Goal: Task Accomplishment & Management: Manage account settings

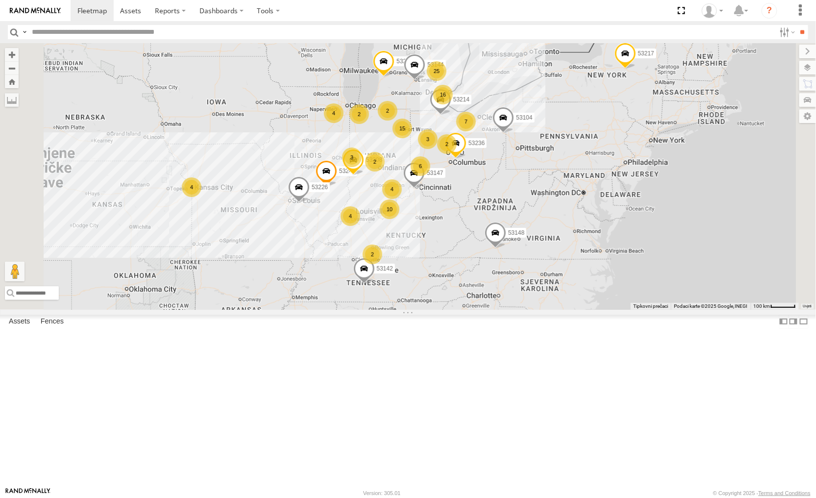
click at [270, 309] on div "10 25 4 15 53147 4 16 6 7 53247 2 3 4 2 53104 4 3 2 2 53148 53214 2 53217 53226…" at bounding box center [408, 176] width 816 height 266
click at [220, 300] on input "text" at bounding box center [113, 293] width 216 height 14
paste input "**********"
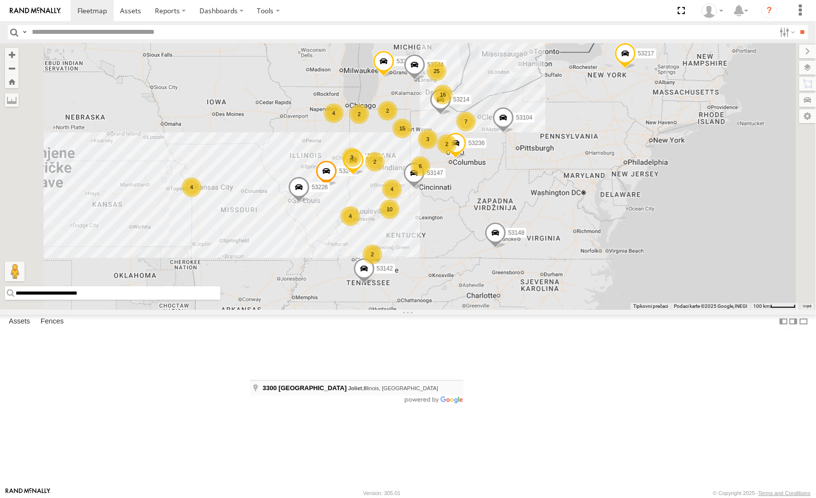
type input "**********"
click at [154, 35] on input "text" at bounding box center [401, 32] width 747 height 14
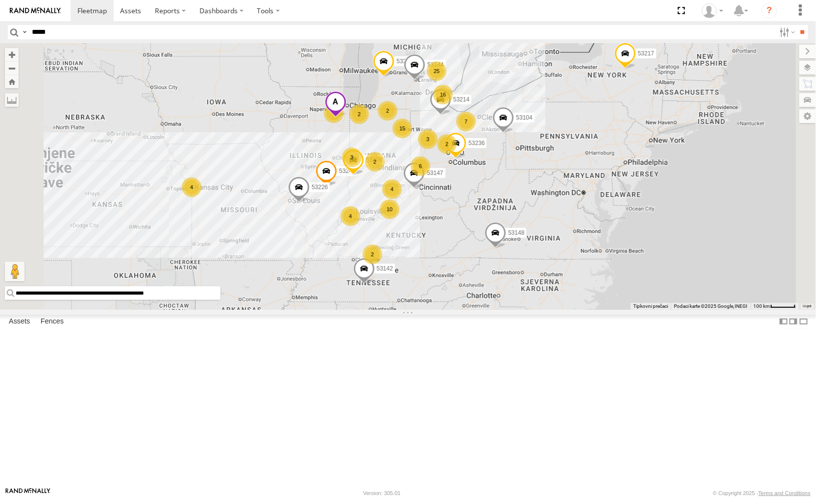
type input "*****"
click at [797, 25] on input "**" at bounding box center [802, 32] width 11 height 14
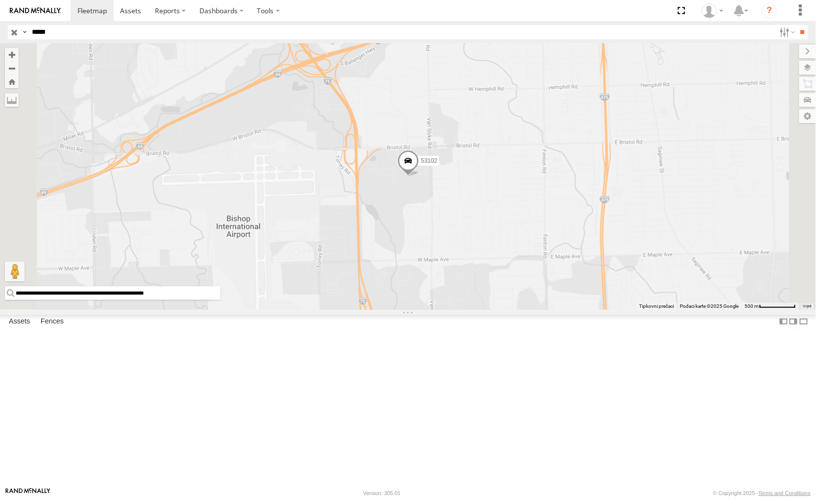
click at [220, 300] on input "**********" at bounding box center [113, 293] width 216 height 14
paste input "text"
type input "**********"
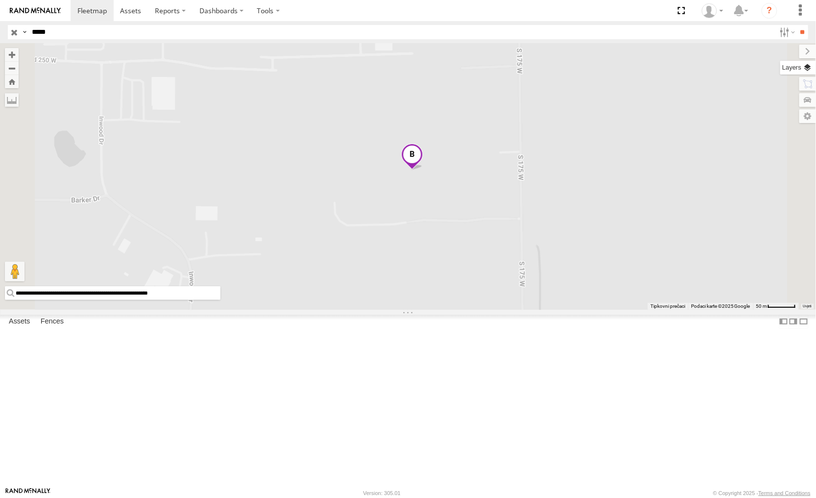
click at [809, 70] on label at bounding box center [798, 68] width 36 height 14
click at [0, 0] on label at bounding box center [0, 0] width 0 height 0
click at [0, 0] on span "Satellite + Roadmap" at bounding box center [0, 0] width 0 height 0
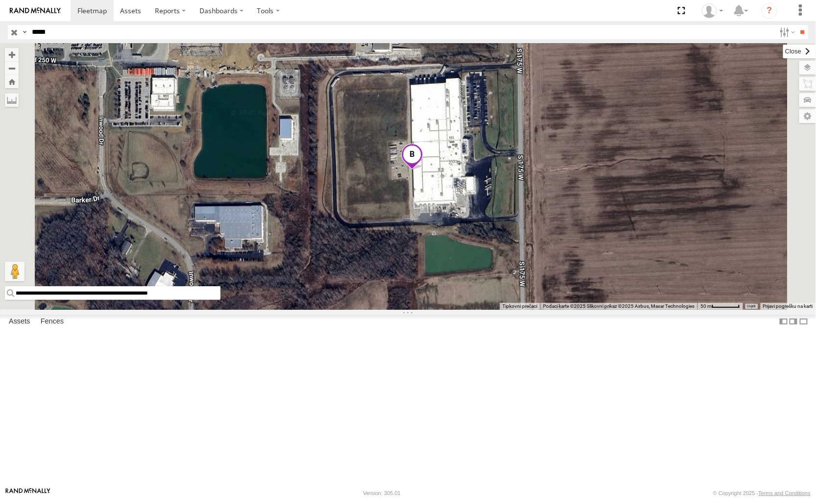
click at [783, 50] on label at bounding box center [799, 52] width 33 height 14
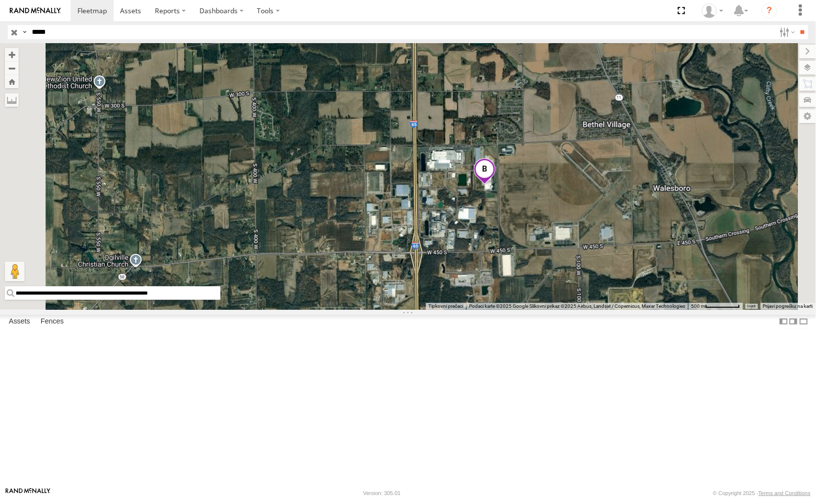
click at [16, 31] on input "button" at bounding box center [14, 32] width 13 height 14
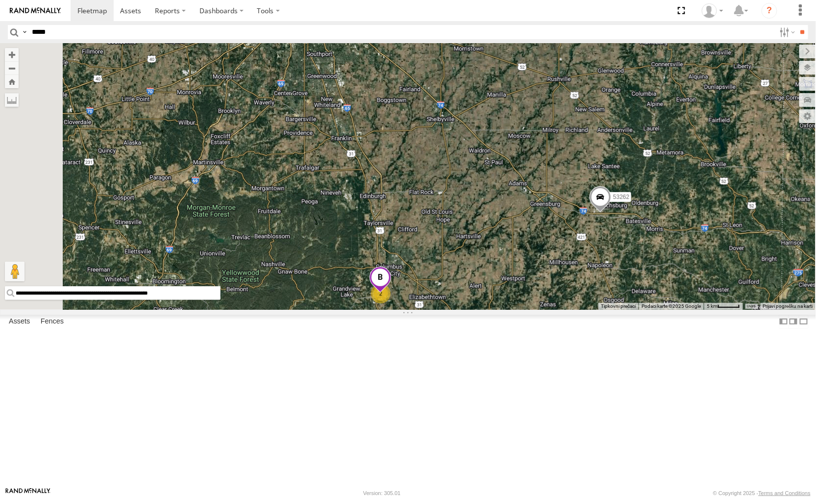
drag, startPoint x: 338, startPoint y: 118, endPoint x: 398, endPoint y: 208, distance: 108.4
click at [398, 208] on div "53147 53247 53104 53148 53214 53217 53226 53208 53142 53235 53144 53236 53216 5…" at bounding box center [408, 176] width 816 height 266
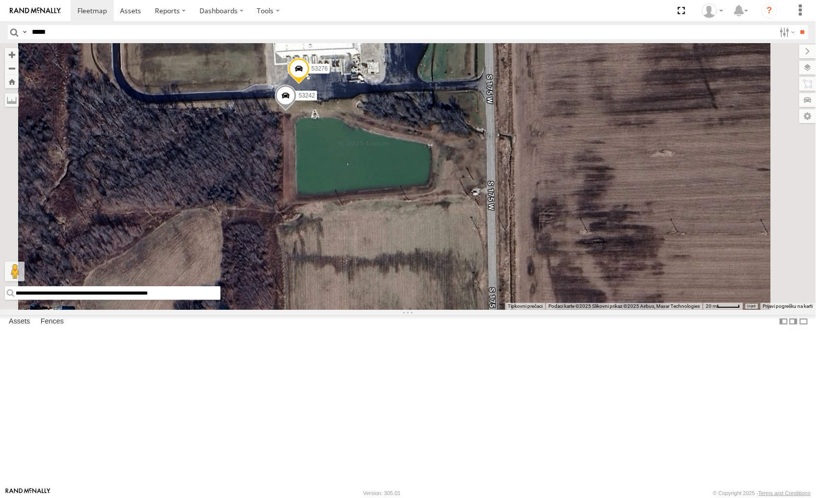
drag, startPoint x: 444, startPoint y: 138, endPoint x: 458, endPoint y: 242, distance: 104.4
click at [458, 242] on div "53147 53223 53149 53262 53247 53287 53151 53103 53203 53104 53101 53221 53133 5…" at bounding box center [408, 176] width 816 height 266
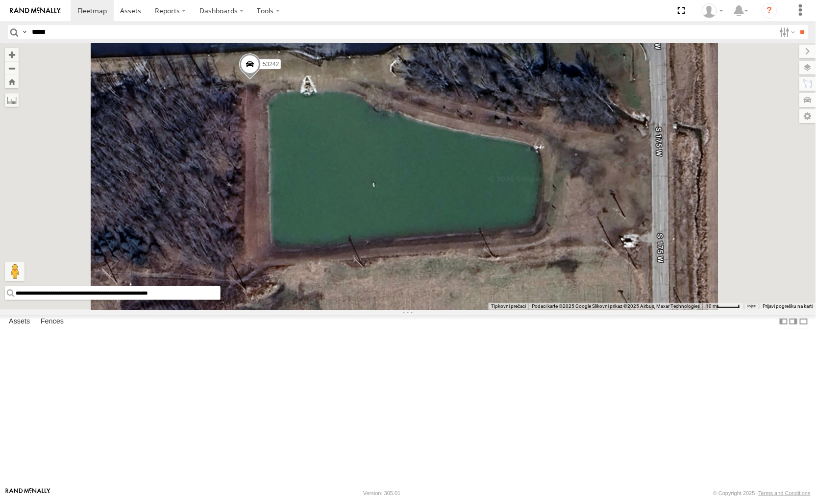
click at [286, 25] on span at bounding box center [276, 12] width 22 height 26
click at [289, 14] on label at bounding box center [278, 10] width 19 height 7
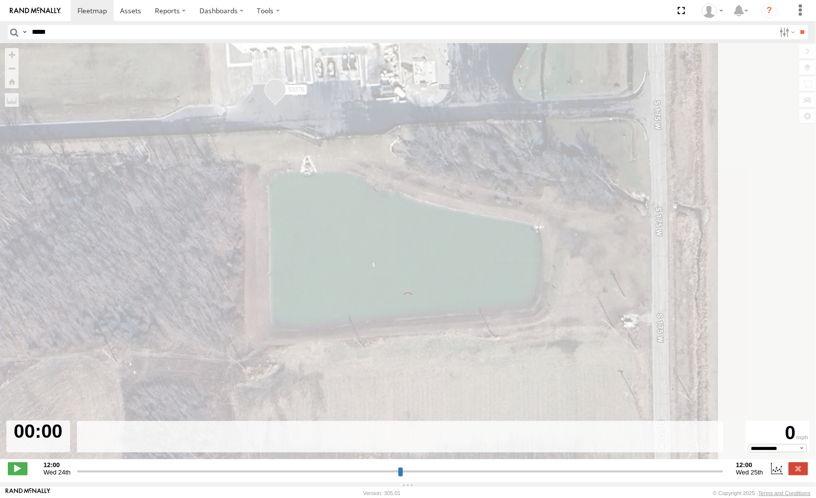
type input "**********"
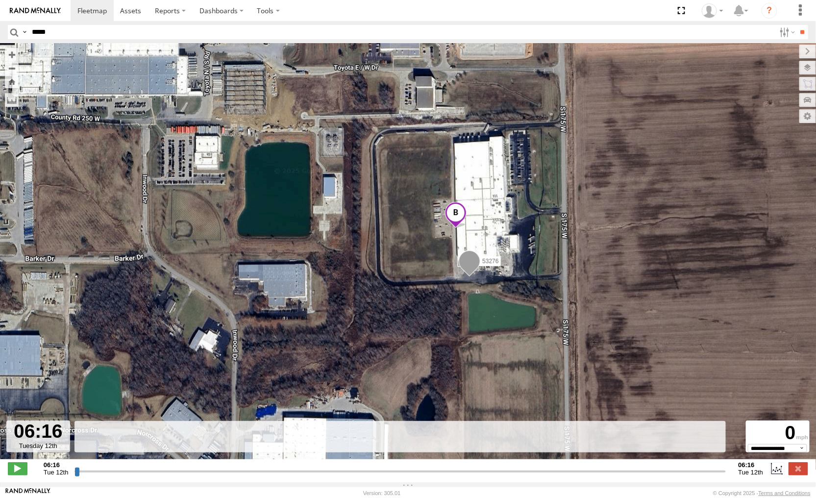
click at [468, 267] on span at bounding box center [470, 263] width 22 height 26
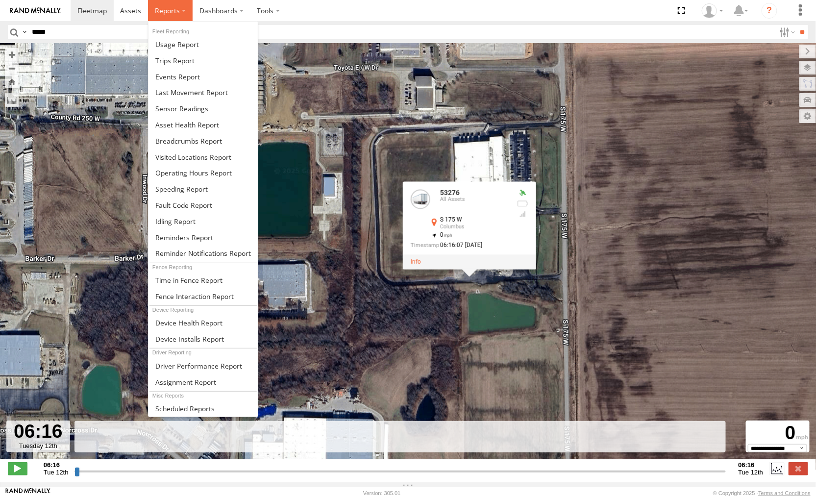
click at [164, 11] on span at bounding box center [167, 10] width 25 height 9
click at [175, 41] on span at bounding box center [177, 44] width 44 height 9
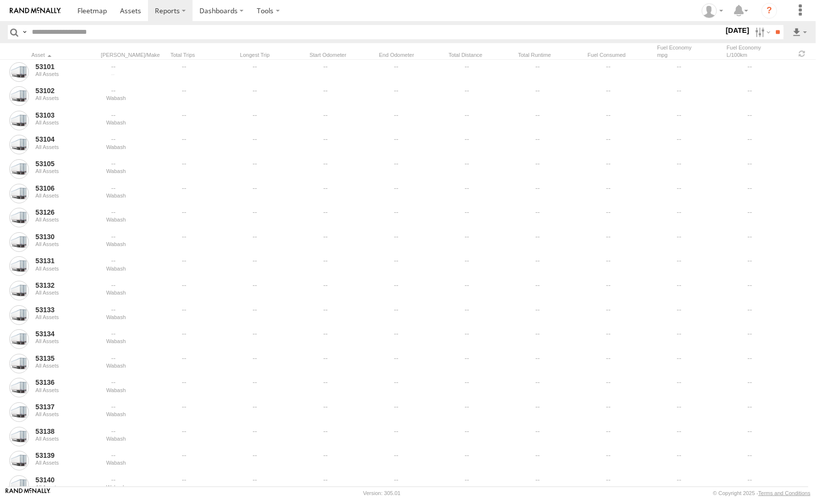
click at [102, 31] on input "text" at bounding box center [376, 32] width 696 height 14
type input "*****"
click at [772, 25] on input "**" at bounding box center [777, 32] width 11 height 14
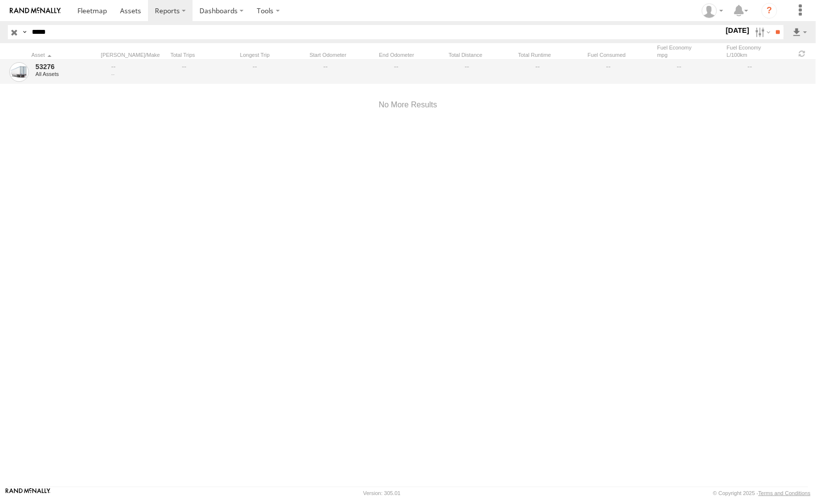
click at [90, 72] on div "All Assets" at bounding box center [67, 74] width 64 height 6
click at [41, 66] on link "53276" at bounding box center [67, 66] width 64 height 9
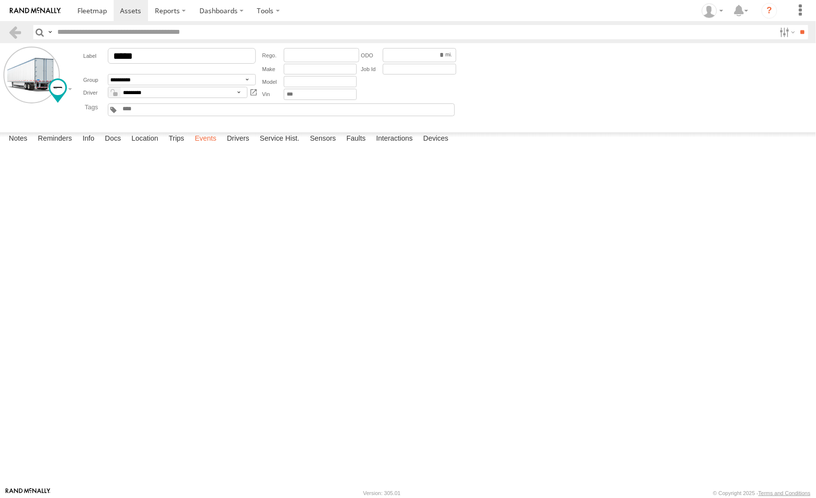
click at [204, 146] on label "Events" at bounding box center [205, 139] width 31 height 14
click at [0, 0] on label "I-65 Franklin,IN 39.42874 -85.97541" at bounding box center [0, 0] width 0 height 0
click at [0, 0] on button "Satelit" at bounding box center [0, 0] width 0 height 0
click at [0, 0] on div "Location Details ×" at bounding box center [0, 0] width 0 height 0
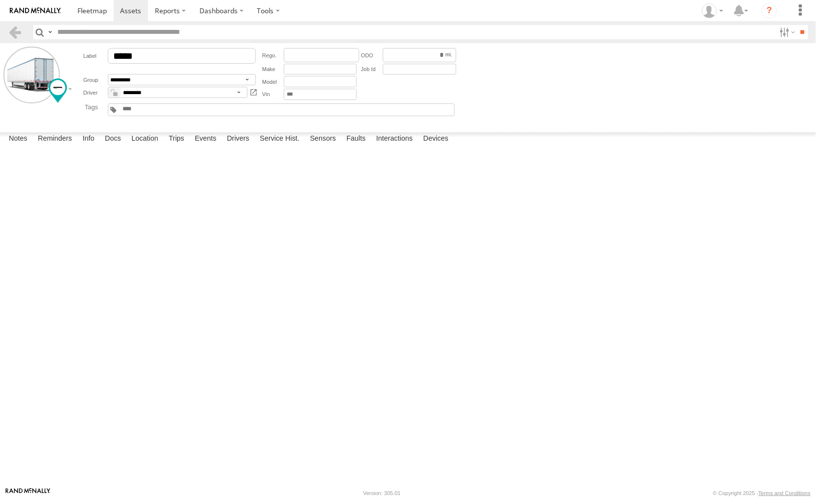
click at [0, 0] on label "×" at bounding box center [0, 0] width 0 height 0
click at [0, 0] on label "6350 S 175 W Columbus,IN 39.14264 -85.94566" at bounding box center [0, 0] width 0 height 0
click at [0, 0] on label "×" at bounding box center [0, 0] width 0 height 0
click at [0, 0] on label "6350 S 175 W Columbus,IN 39.1428 -85.94622" at bounding box center [0, 0] width 0 height 0
click at [0, 0] on label "×" at bounding box center [0, 0] width 0 height 0
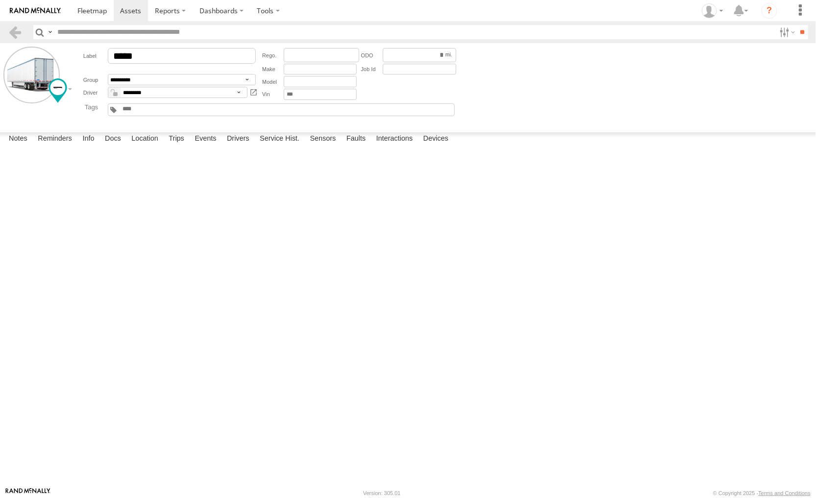
click at [0, 0] on label "6350 S 175 W Columbus,IN 39.14299 -85.94601" at bounding box center [0, 0] width 0 height 0
click at [0, 0] on label "×" at bounding box center [0, 0] width 0 height 0
click at [0, 0] on label "6350 S 175 W Columbus,IN 39.14259 -85.94577" at bounding box center [0, 0] width 0 height 0
click at [0, 0] on label "×" at bounding box center [0, 0] width 0 height 0
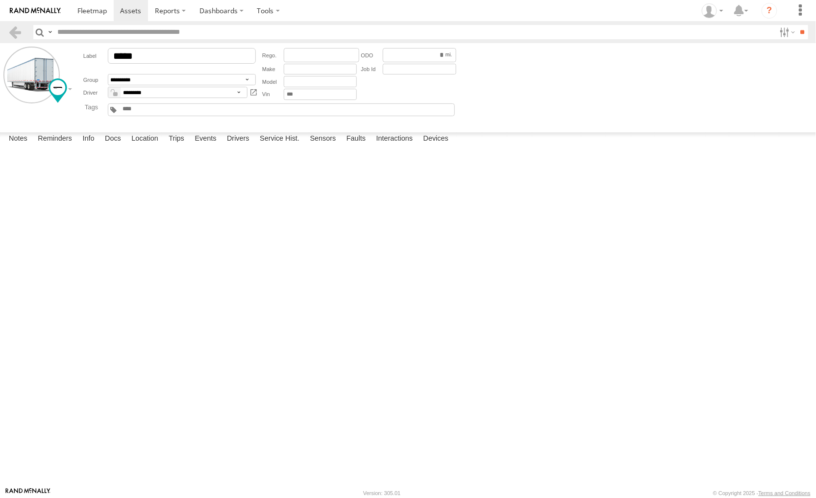
click at [0, 0] on div "21:17:13 08/05/2025 Vibration 0 1278 W Randall St Coopersville,MI 43.05856 -85.…" at bounding box center [0, 0] width 0 height 0
click at [0, 0] on label "6350 S 175 W Columbus,IN 39.14344 -85.94566" at bounding box center [0, 0] width 0 height 0
click at [0, 0] on label "×" at bounding box center [0, 0] width 0 height 0
click at [0, 0] on label "6350 S 175 W Columbus,IN 39.14258 -85.94572" at bounding box center [0, 0] width 0 height 0
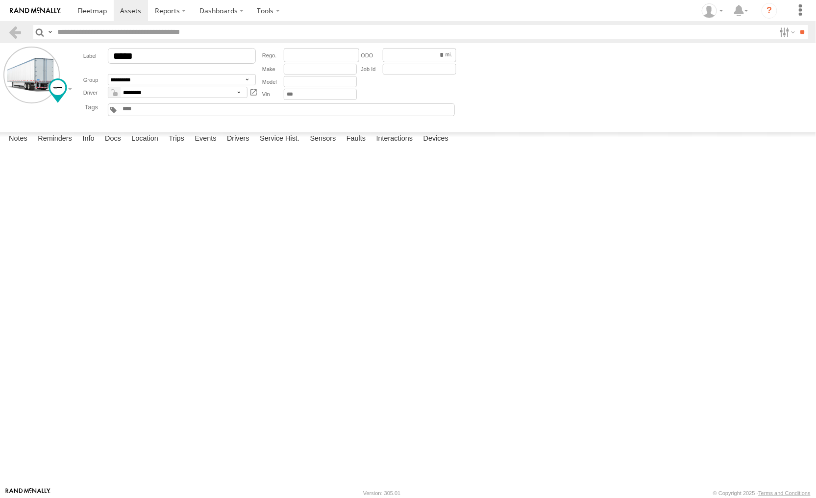
click at [0, 0] on label "×" at bounding box center [0, 0] width 0 height 0
click at [82, 11] on span at bounding box center [91, 10] width 29 height 9
